Goal: Check status

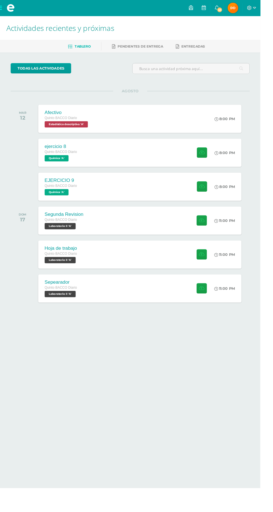
click at [251, 8] on span "Dayrin Merary Mi Perfil" at bounding box center [243, 8] width 13 height 11
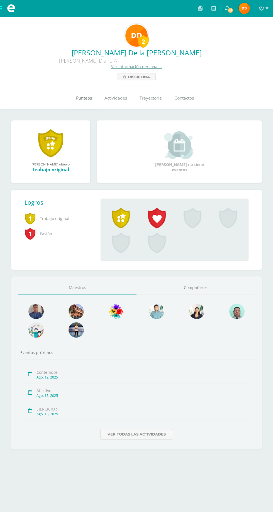
click at [80, 97] on span "Punteos" at bounding box center [84, 98] width 16 height 6
